Goal: Task Accomplishment & Management: Use online tool/utility

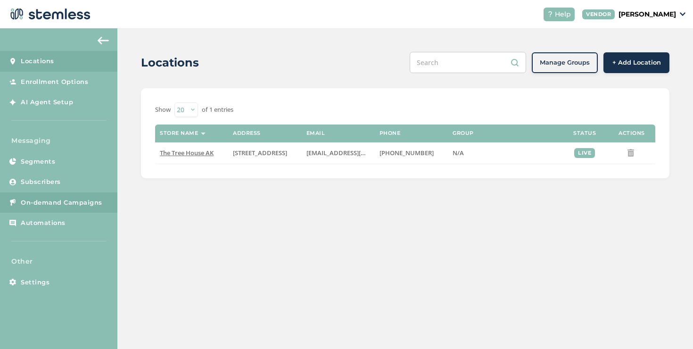
click at [67, 200] on span "On-demand Campaigns" at bounding box center [62, 202] width 82 height 9
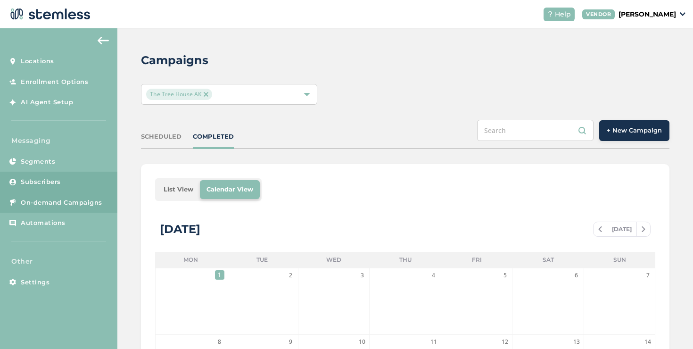
click at [50, 180] on span "Subscribers" at bounding box center [41, 181] width 40 height 9
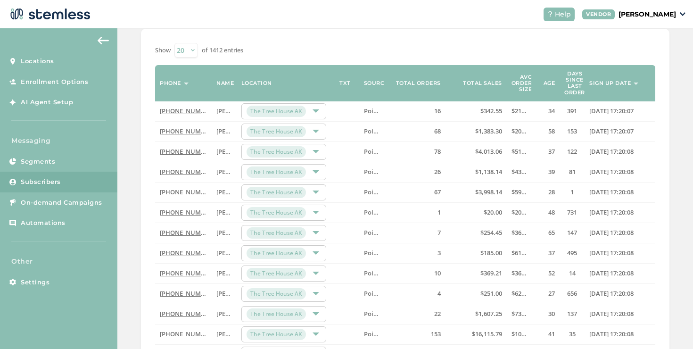
scroll to position [307, 0]
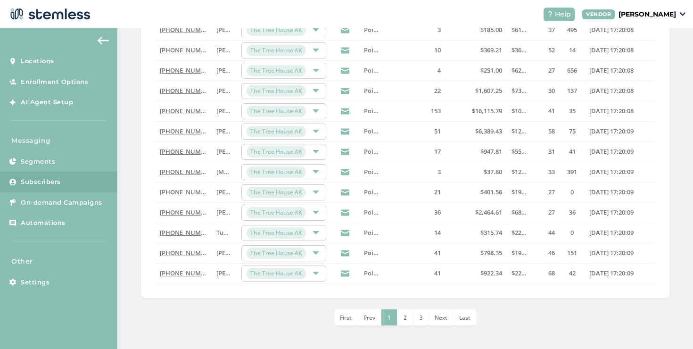
click at [467, 321] on li "Last" at bounding box center [465, 317] width 24 height 16
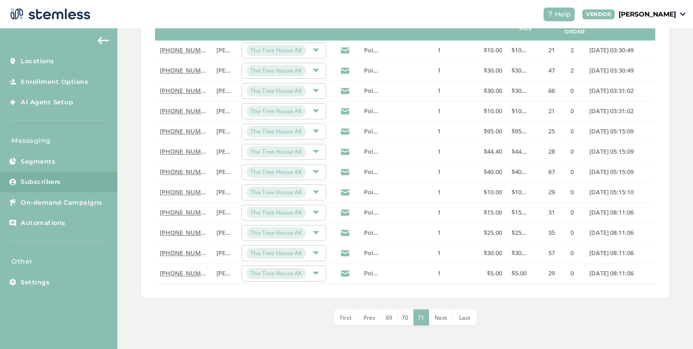
scroll to position [145, 0]
click at [89, 204] on span "On-demand Campaigns" at bounding box center [62, 202] width 82 height 9
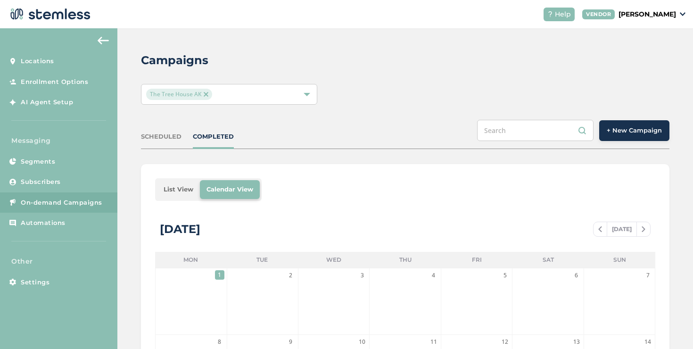
click at [637, 131] on span "+ New Campaign" at bounding box center [633, 130] width 55 height 9
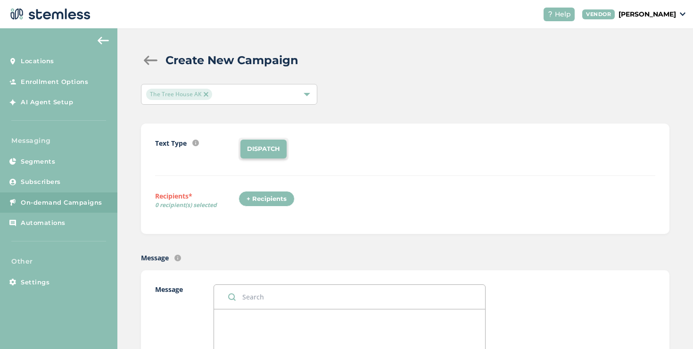
click at [274, 199] on div "+ Recipients" at bounding box center [266, 199] width 56 height 16
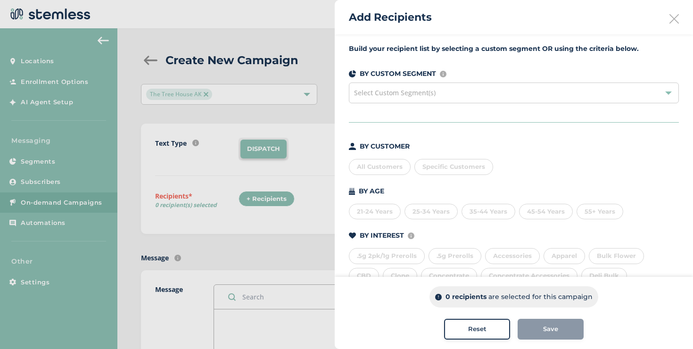
scroll to position [131, 0]
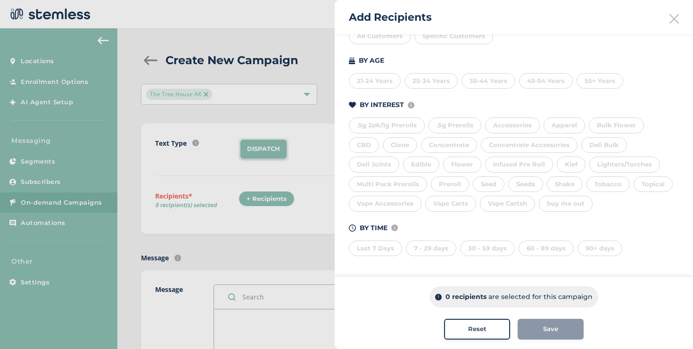
click at [557, 202] on div "buy me out" at bounding box center [566, 204] width 54 height 16
click at [539, 203] on div "buy me out" at bounding box center [566, 204] width 54 height 16
click at [461, 161] on div "Flower" at bounding box center [462, 164] width 38 height 16
click at [420, 161] on div "Edible" at bounding box center [421, 164] width 36 height 16
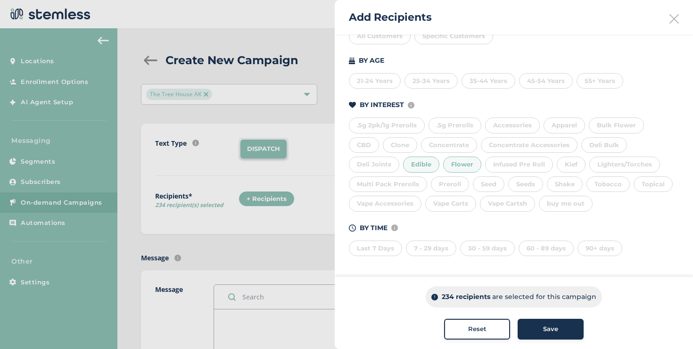
click at [585, 144] on div "Deli Bulk" at bounding box center [604, 145] width 46 height 16
click at [591, 244] on div "90+ days" at bounding box center [599, 248] width 45 height 16
click at [460, 327] on div "Reset" at bounding box center [476, 328] width 51 height 9
